Goal: Information Seeking & Learning: Find specific page/section

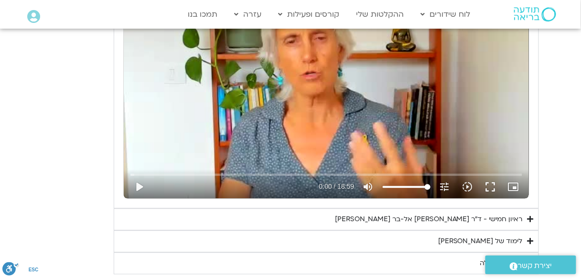
scroll to position [536, 0]
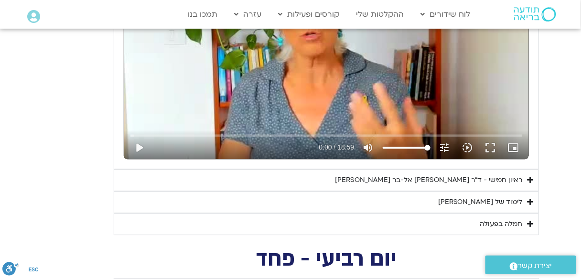
click at [450, 178] on div "ראיון חמישי - ד"ר [PERSON_NAME] אל-בר [PERSON_NAME]" at bounding box center [429, 180] width 188 height 11
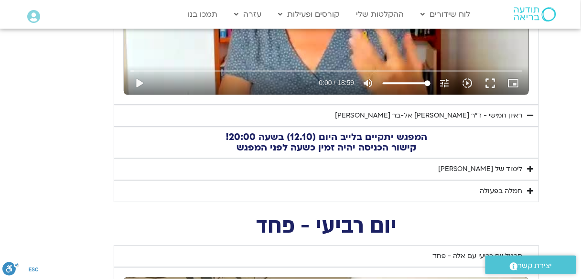
scroll to position [612, 0]
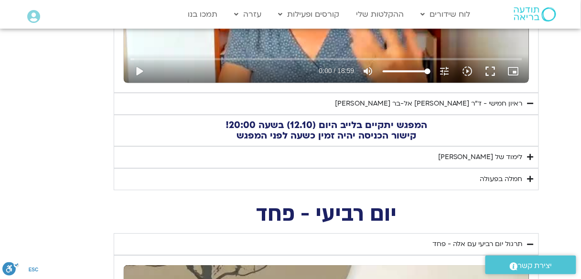
click at [478, 155] on div "לימוד של טארה" at bounding box center [481, 157] width 85 height 11
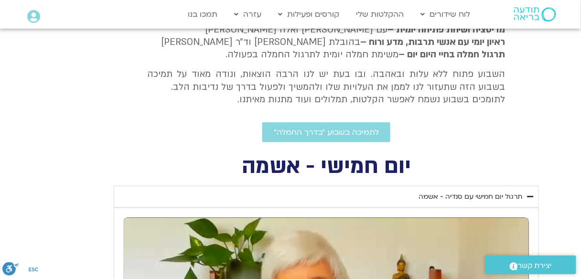
scroll to position [230, 0]
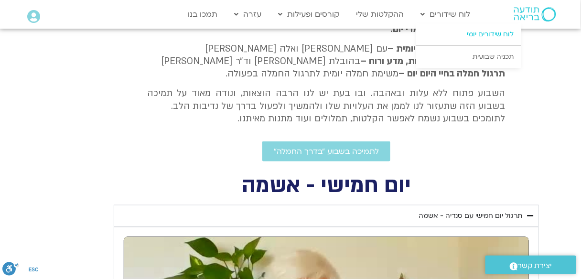
click at [481, 34] on link "לוח שידורים יומי" at bounding box center [469, 34] width 105 height 22
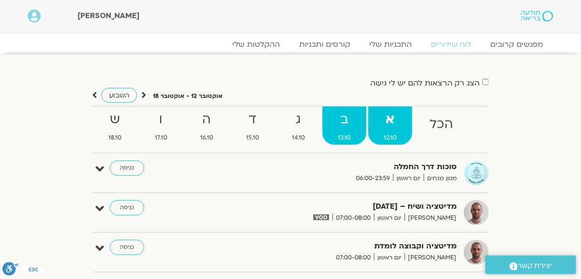
click at [339, 120] on strong "ב" at bounding box center [345, 120] width 44 height 22
